Goal: Transaction & Acquisition: Purchase product/service

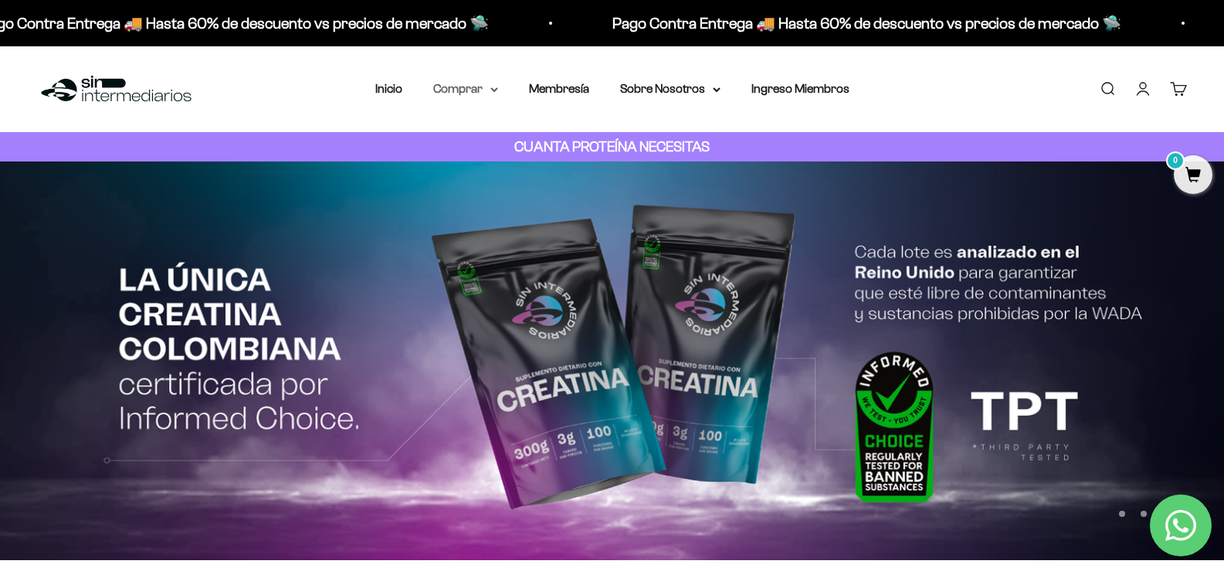
click at [478, 87] on summary "Comprar" at bounding box center [465, 89] width 65 height 20
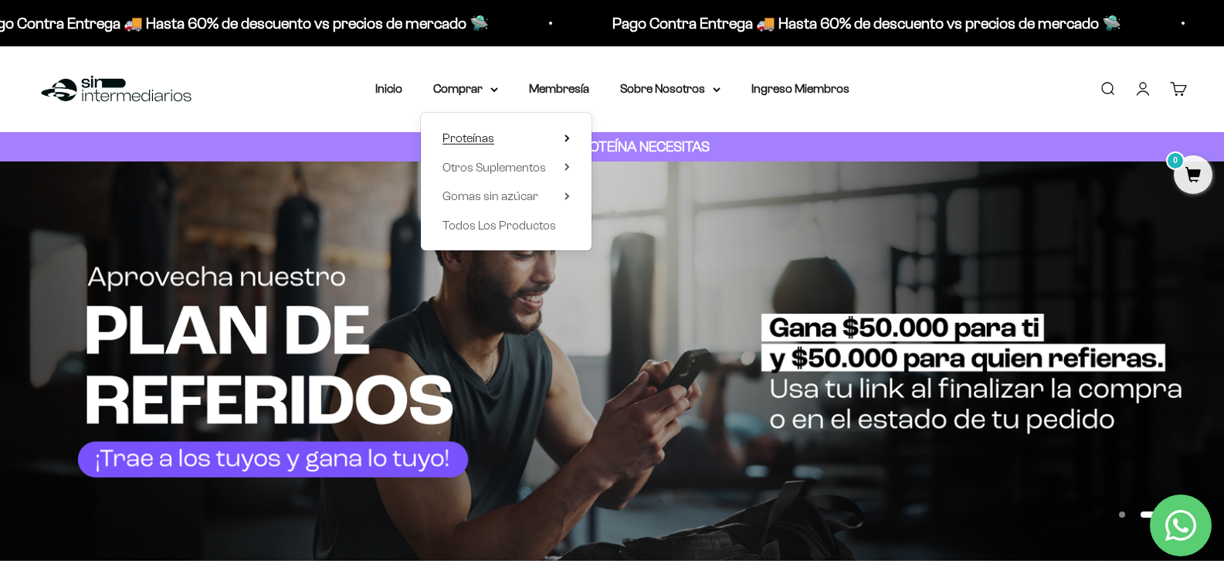
click at [502, 137] on summary "Proteínas" at bounding box center [505, 138] width 127 height 20
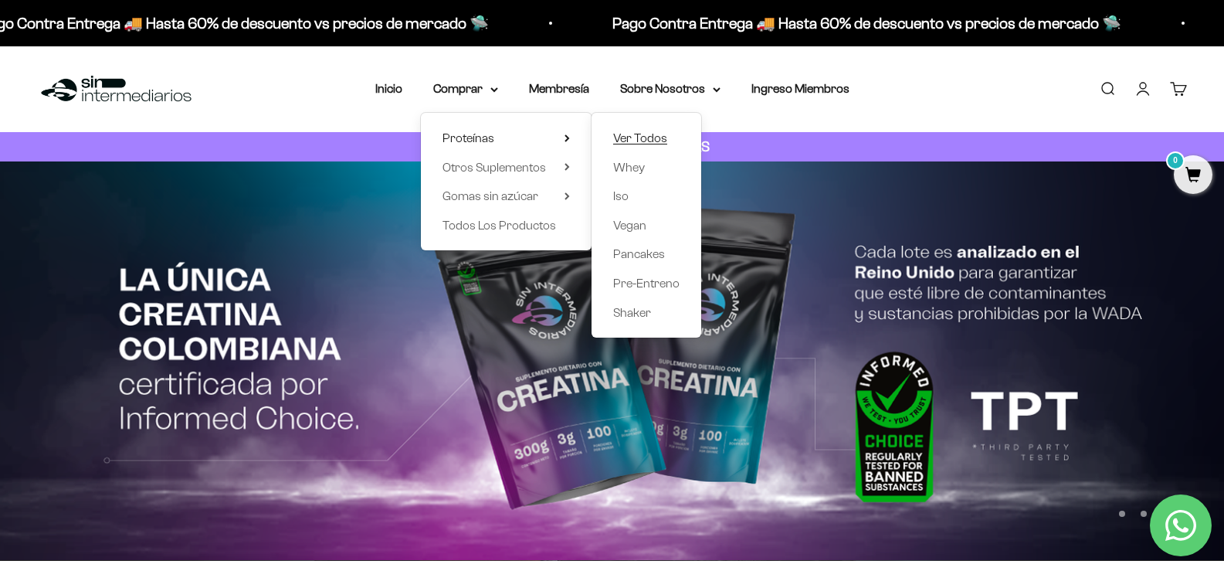
click at [647, 142] on span "Ver Todos" at bounding box center [640, 137] width 54 height 13
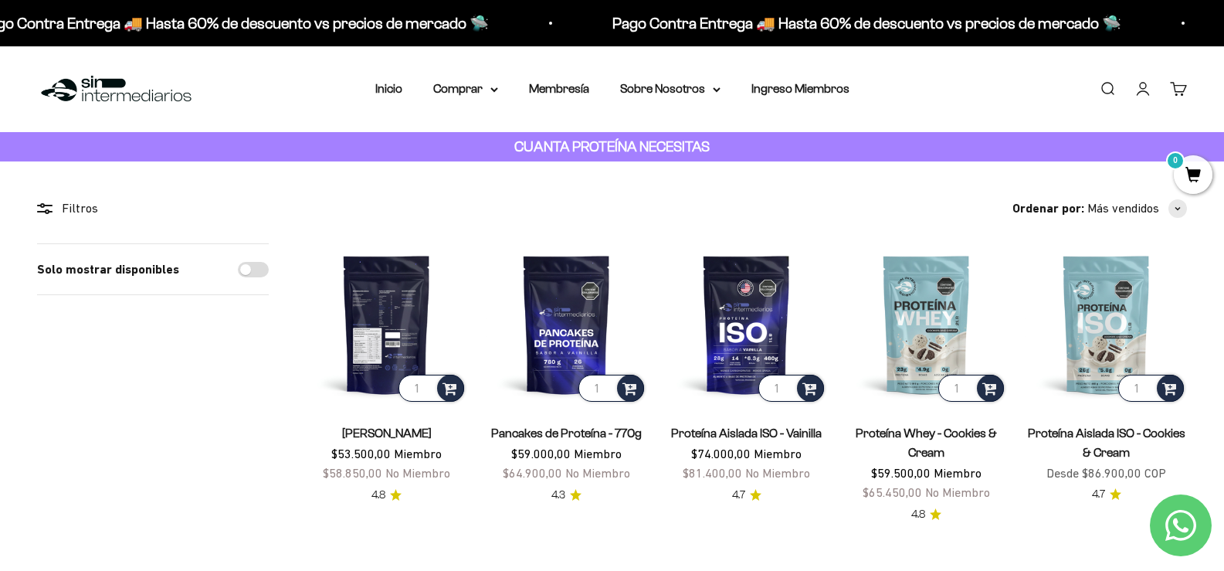
click at [384, 324] on img at bounding box center [386, 323] width 161 height 161
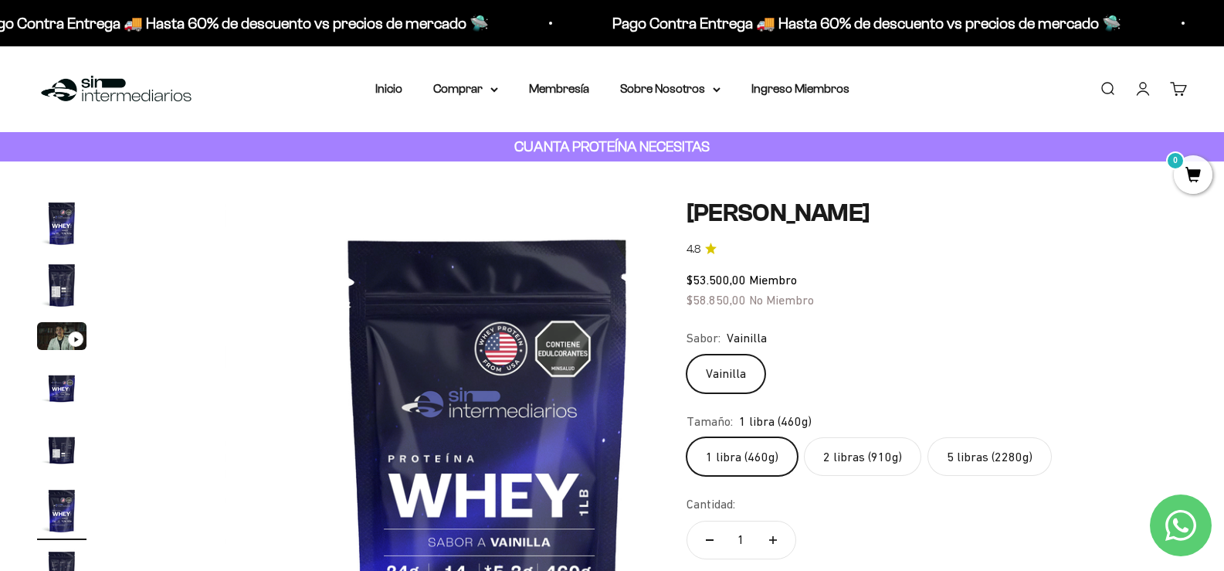
click at [882, 462] on label "2 libras (910g)" at bounding box center [862, 456] width 117 height 39
click at [686, 437] on input "2 libras (910g)" at bounding box center [686, 436] width 1 height 1
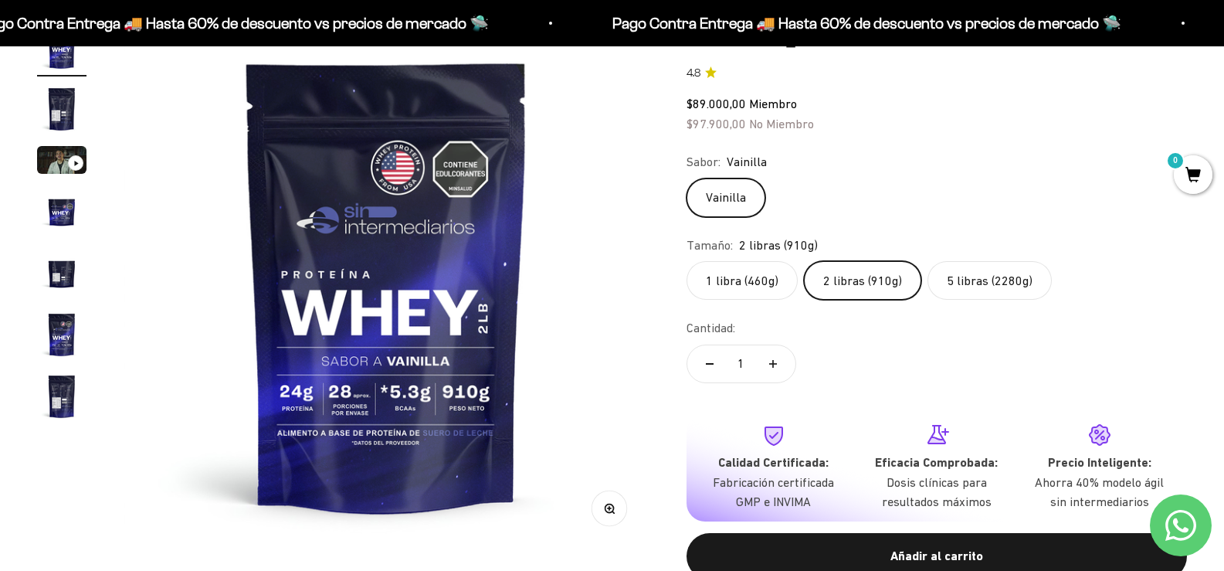
scroll to position [154, 0]
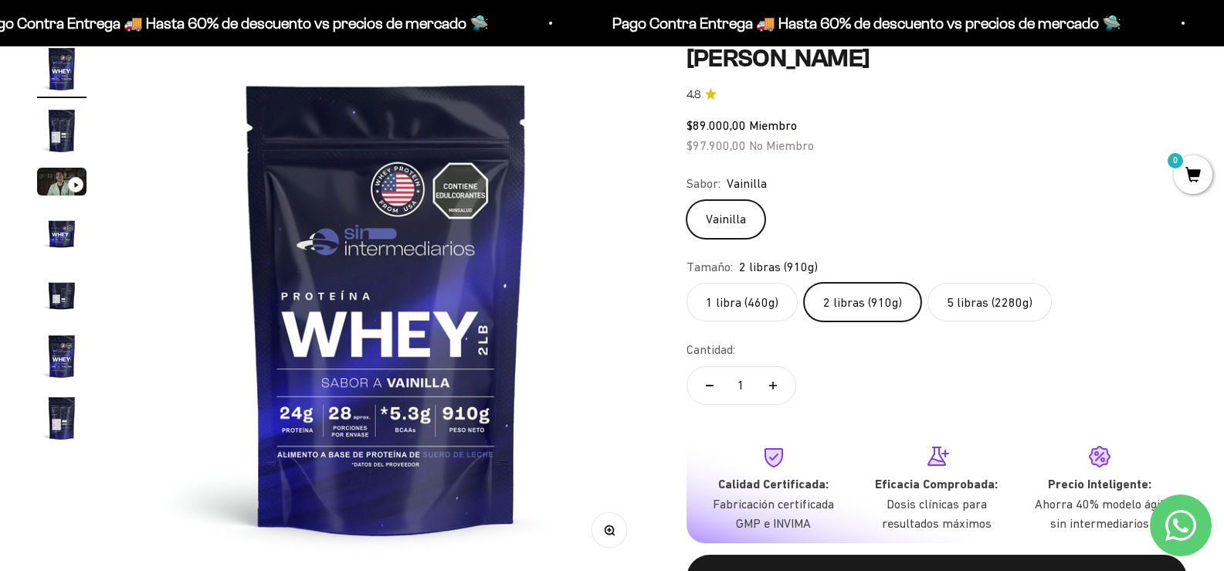
click at [996, 313] on label "5 libras (2280g)" at bounding box center [989, 302] width 124 height 39
click at [686, 283] on input "5 libras (2280g)" at bounding box center [686, 282] width 1 height 1
